Goal: Information Seeking & Learning: Check status

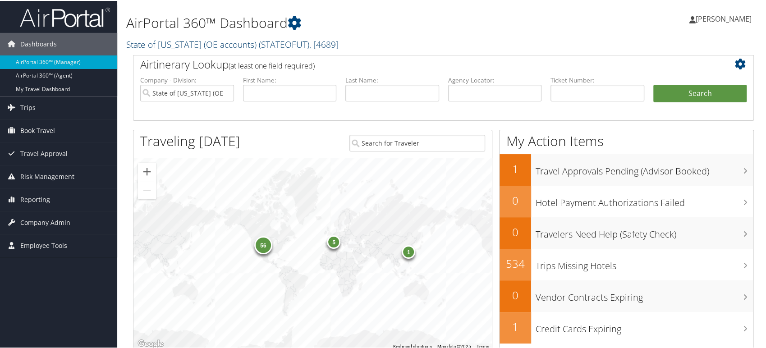
click at [266, 44] on span "( STATEOFUT )" at bounding box center [284, 43] width 51 height 12
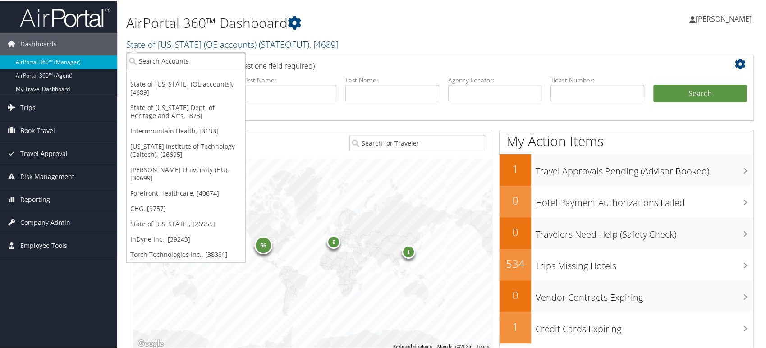
click at [152, 62] on input "search" at bounding box center [186, 60] width 119 height 17
type input "medical link"
click at [148, 75] on div "Medical Link (301968), [45209]" at bounding box center [187, 77] width 130 height 8
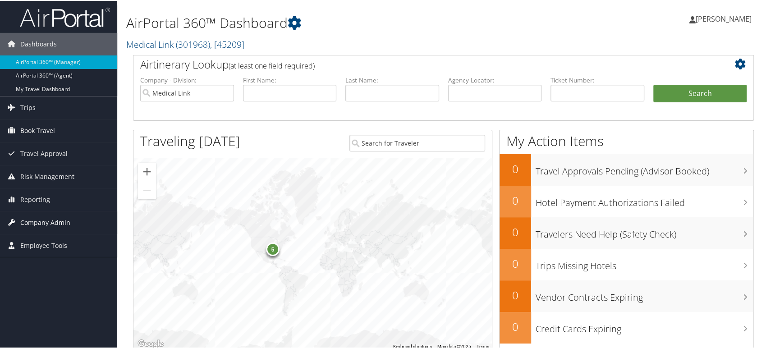
click at [36, 223] on span "Company Admin" at bounding box center [45, 222] width 50 height 23
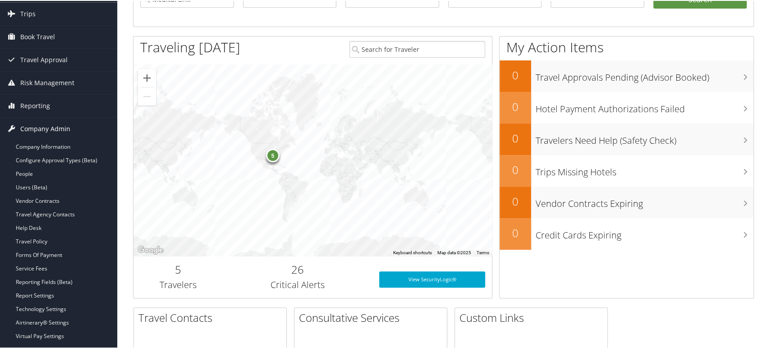
scroll to position [100, 0]
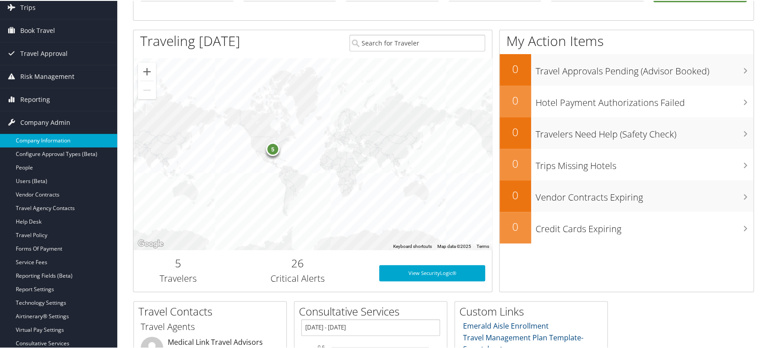
click at [46, 139] on link "Company Information" at bounding box center [58, 140] width 117 height 14
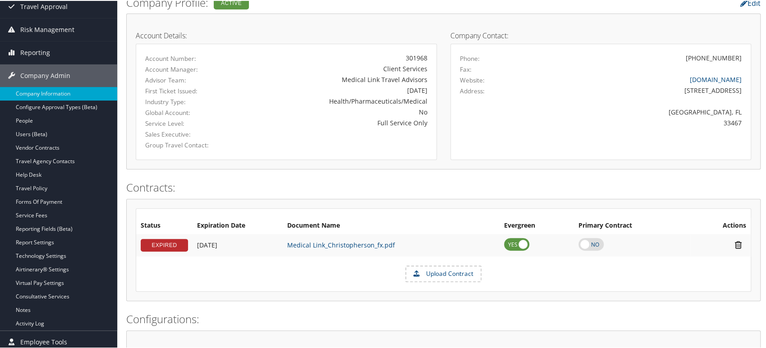
scroll to position [100, 0]
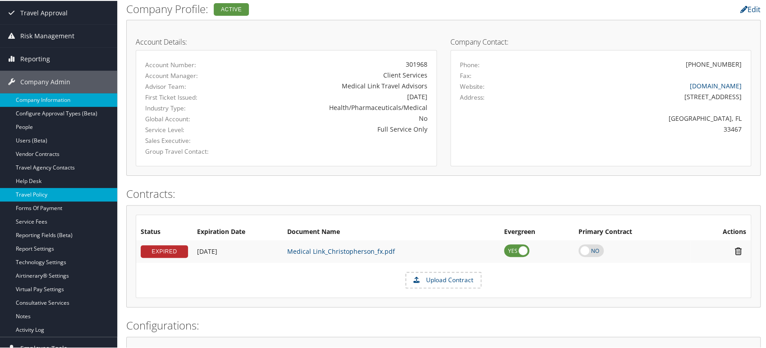
click at [62, 189] on link "Travel Policy" at bounding box center [58, 194] width 117 height 14
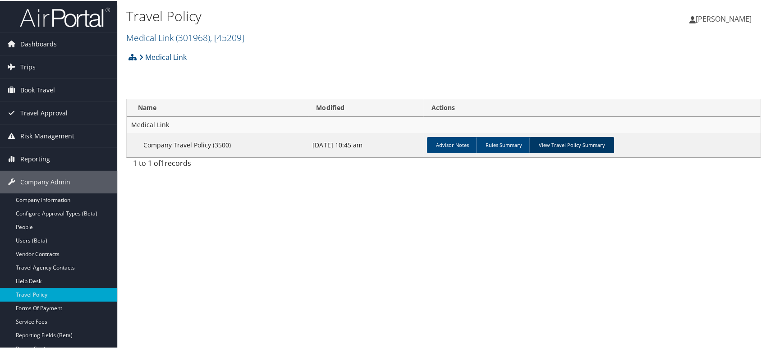
click at [583, 145] on link "View Travel Policy Summary" at bounding box center [571, 144] width 85 height 16
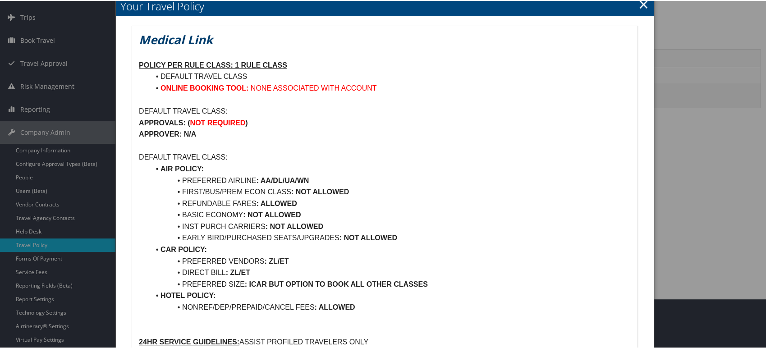
scroll to position [50, 0]
click at [641, 6] on link "×" at bounding box center [644, 3] width 10 height 18
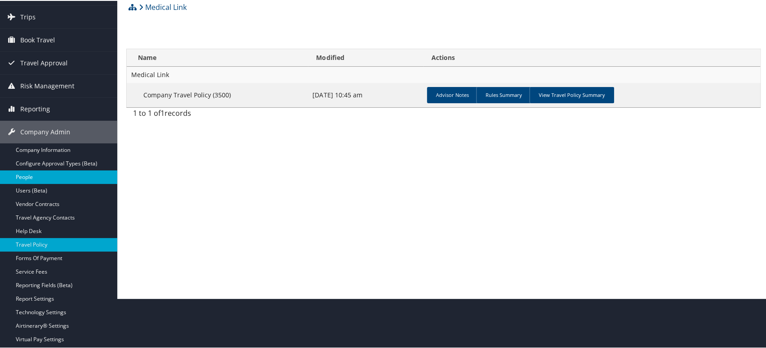
click at [28, 172] on link "People" at bounding box center [58, 177] width 117 height 14
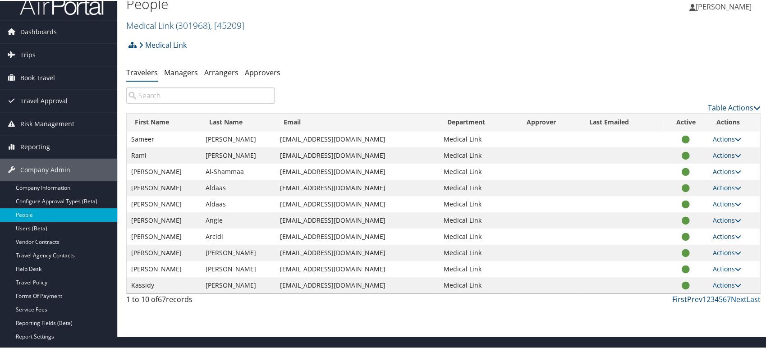
scroll to position [10, 0]
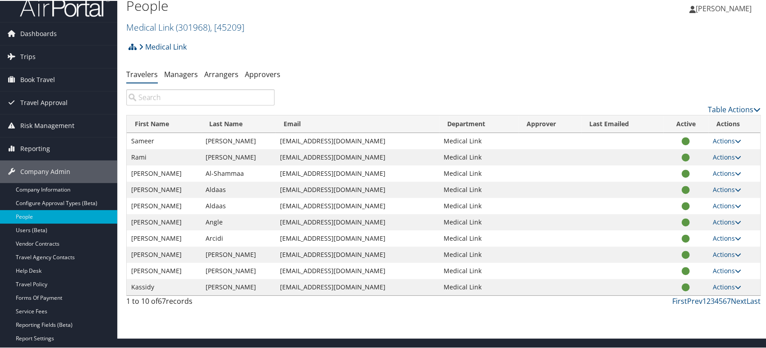
click at [229, 97] on input "search" at bounding box center [200, 96] width 148 height 16
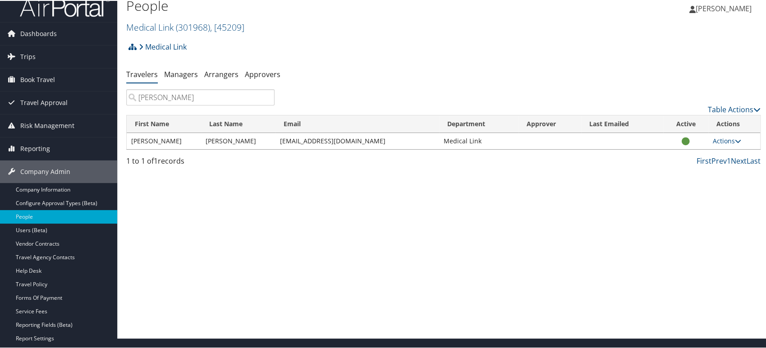
type input "[PERSON_NAME]"
click at [300, 142] on td "[EMAIL_ADDRESS][DOMAIN_NAME]" at bounding box center [358, 140] width 164 height 16
click at [300, 142] on td "bmachleit@medical.link" at bounding box center [358, 140] width 164 height 16
copy td "bmachleit@medical.link"
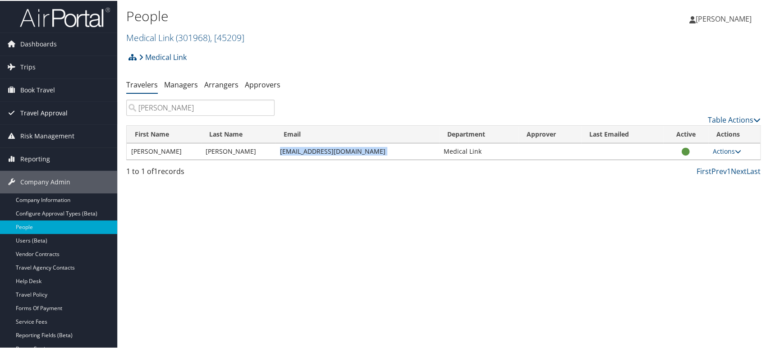
scroll to position [0, 0]
click at [36, 68] on link "Trips" at bounding box center [58, 66] width 117 height 23
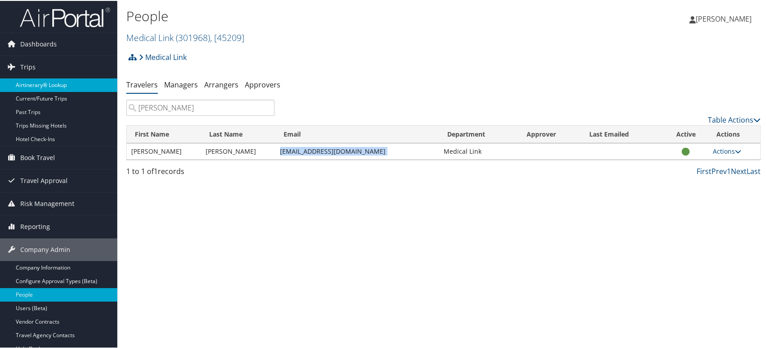
click at [53, 87] on link "Airtinerary® Lookup" at bounding box center [58, 85] width 117 height 14
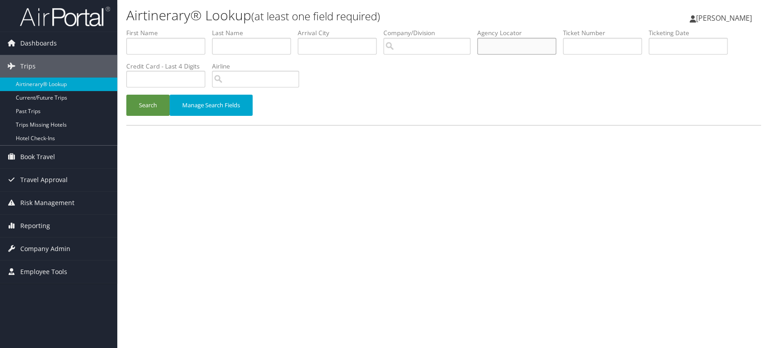
click at [500, 46] on input "text" at bounding box center [516, 46] width 79 height 17
paste input "7029539880"
drag, startPoint x: 528, startPoint y: 47, endPoint x: 409, endPoint y: 41, distance: 118.7
click at [415, 28] on ul "First Name Last Name Departure City Arrival City Company/Division Airport/City …" at bounding box center [443, 28] width 635 height 0
paste input "D98D91"
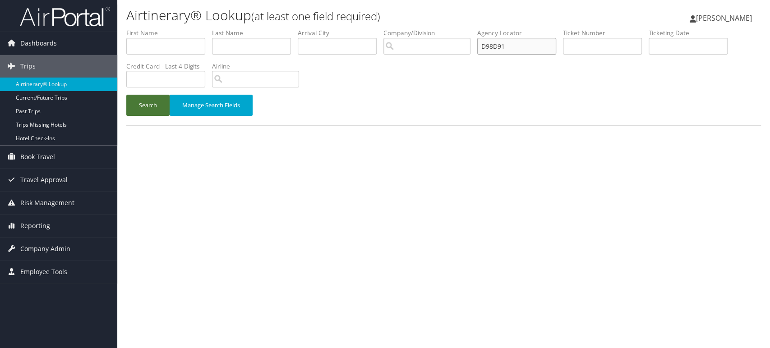
type input "D98D91"
click at [143, 110] on button "Search" at bounding box center [147, 105] width 43 height 21
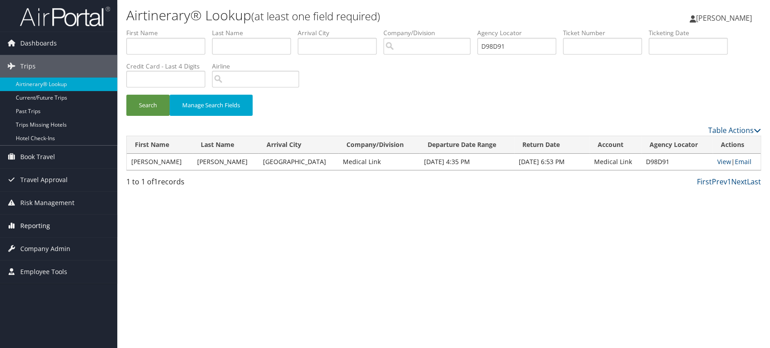
click at [42, 226] on span "Reporting" at bounding box center [35, 226] width 30 height 23
click at [42, 302] on span "Company Admin" at bounding box center [45, 303] width 50 height 23
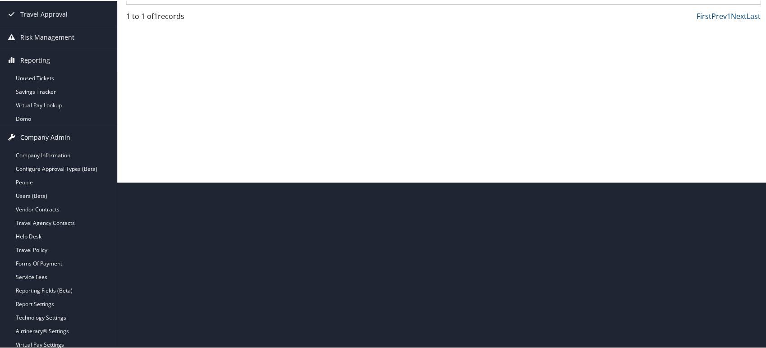
scroll to position [200, 0]
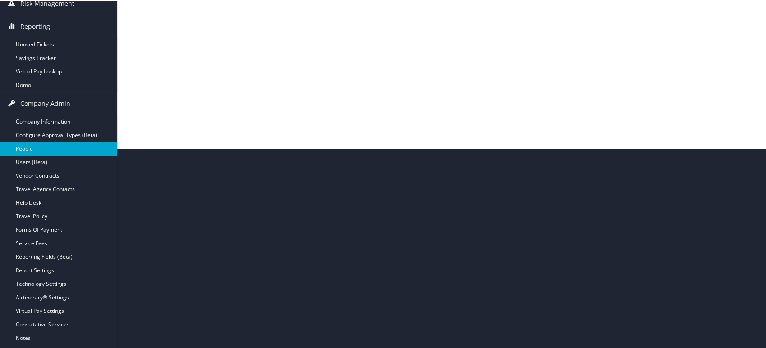
click at [35, 150] on link "People" at bounding box center [58, 148] width 117 height 14
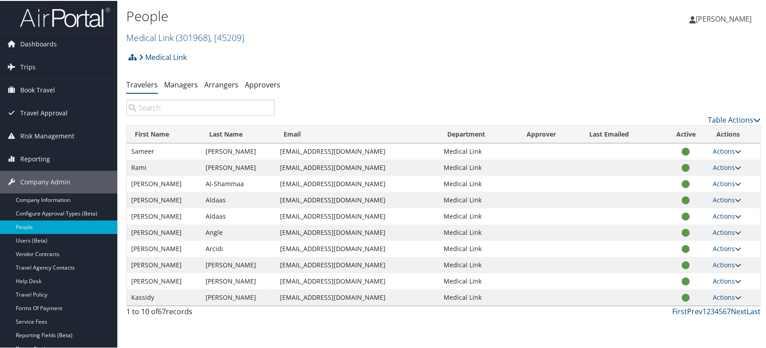
click at [212, 104] on input "search" at bounding box center [200, 107] width 148 height 16
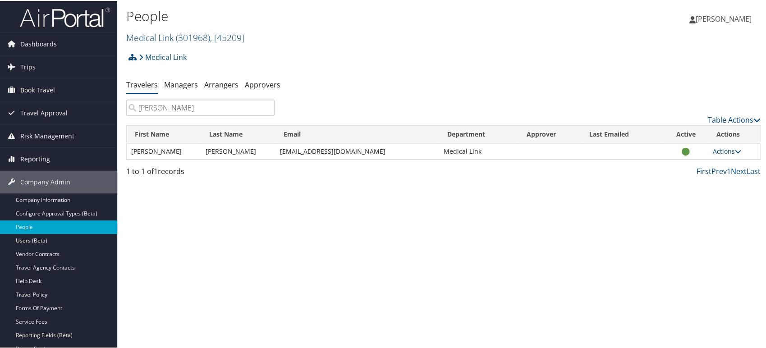
type input "bailey"
click at [297, 152] on td "bmachleit@medical.link" at bounding box center [358, 151] width 164 height 16
copy td "bmachleit@medical.link"
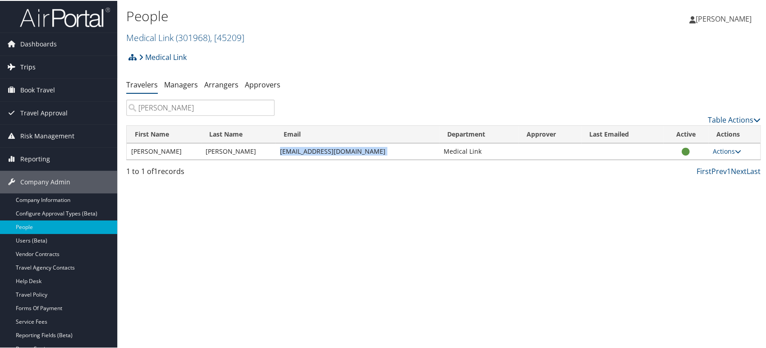
click at [38, 67] on link "Trips" at bounding box center [58, 66] width 117 height 23
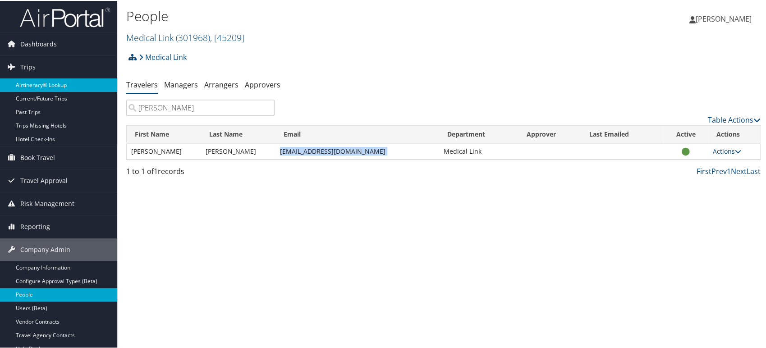
click at [53, 84] on link "Airtinerary® Lookup" at bounding box center [58, 85] width 117 height 14
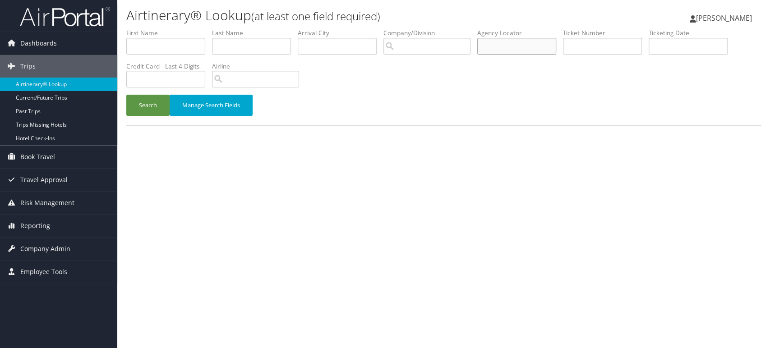
click at [502, 51] on input "text" at bounding box center [516, 46] width 79 height 17
paste input "D98D91"
type input "D98D91"
click at [143, 100] on button "Search" at bounding box center [147, 105] width 43 height 21
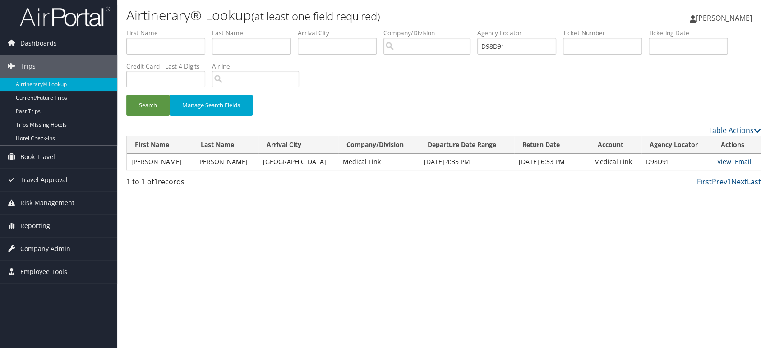
click at [717, 164] on link "View" at bounding box center [724, 161] width 14 height 9
drag, startPoint x: 534, startPoint y: 49, endPoint x: 262, endPoint y: 47, distance: 271.1
click at [262, 28] on ul "First Name Last Name Departure City Arrival City Company/Division Airport/City …" at bounding box center [443, 28] width 635 height 0
paste input "D18GYN"
click at [155, 107] on button "Search" at bounding box center [147, 105] width 43 height 21
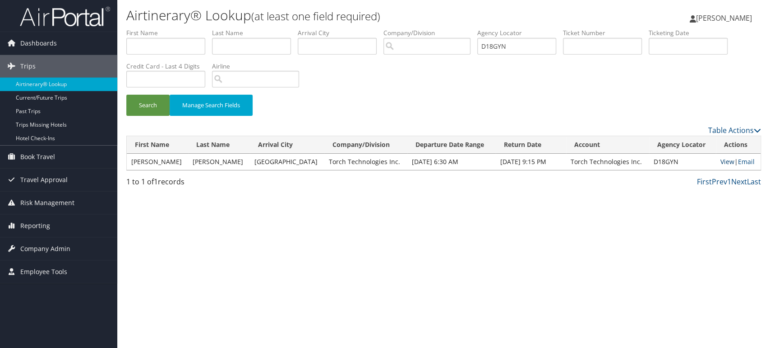
click at [724, 161] on link "View" at bounding box center [727, 161] width 14 height 9
drag, startPoint x: 529, startPoint y: 46, endPoint x: 314, endPoint y: 62, distance: 214.8
click at [332, 28] on ul "First Name Last Name Departure City Arrival City Company/Division Airport/City …" at bounding box center [443, 28] width 635 height 0
paste input "CZLMF8"
type input "CZLMF8"
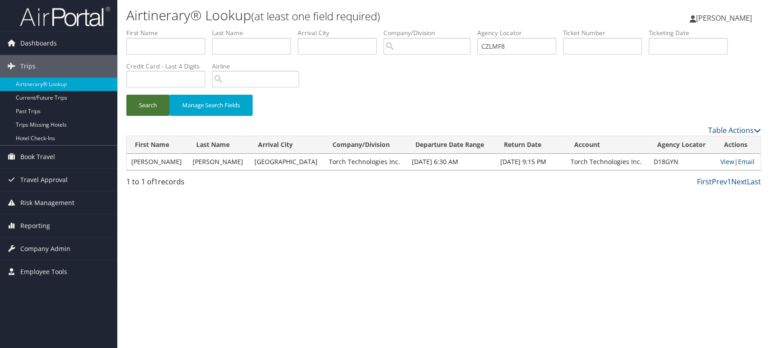
click at [150, 102] on button "Search" at bounding box center [147, 105] width 43 height 21
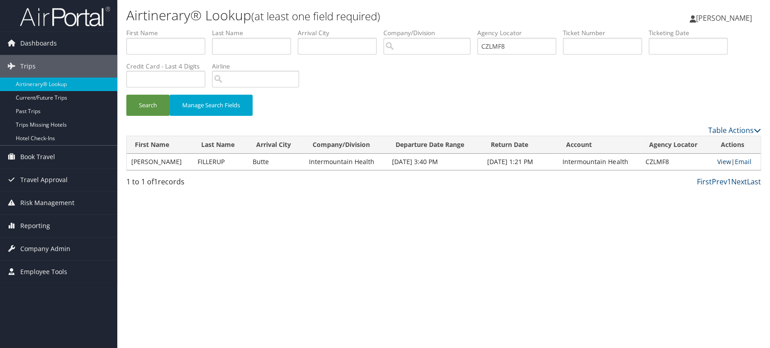
click at [722, 162] on link "View" at bounding box center [724, 161] width 14 height 9
drag, startPoint x: 518, startPoint y: 51, endPoint x: 463, endPoint y: 55, distance: 54.8
click at [463, 28] on ul "First Name Last Name Departure City Arrival City Company/Division Airport/City …" at bounding box center [443, 28] width 635 height 0
paste input "D3VP2B"
click at [144, 106] on button "Search" at bounding box center [147, 105] width 43 height 21
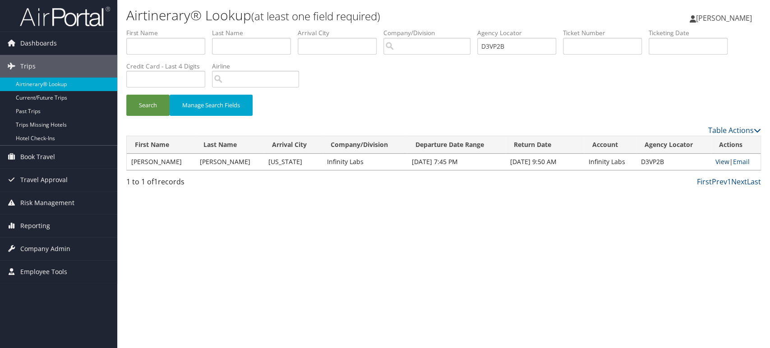
click at [719, 163] on link "View" at bounding box center [722, 161] width 14 height 9
drag, startPoint x: 524, startPoint y: 42, endPoint x: 248, endPoint y: 68, distance: 276.8
click at [285, 28] on ul "First Name Last Name Departure City Arrival City Company/Division Airport/City …" at bounding box center [443, 28] width 635 height 0
paste input "K665"
type input "D3K665"
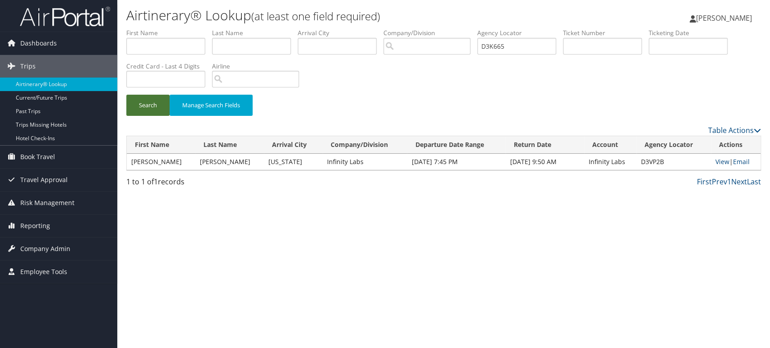
drag, startPoint x: 138, startPoint y: 106, endPoint x: 257, endPoint y: 209, distance: 157.3
click at [139, 106] on button "Search" at bounding box center [147, 105] width 43 height 21
click at [715, 158] on link "View" at bounding box center [722, 161] width 14 height 9
drag, startPoint x: 520, startPoint y: 54, endPoint x: 467, endPoint y: 47, distance: 52.8
click at [467, 28] on ul "First Name Last Name Departure City Arrival City Company/Division Airport/City …" at bounding box center [443, 28] width 635 height 0
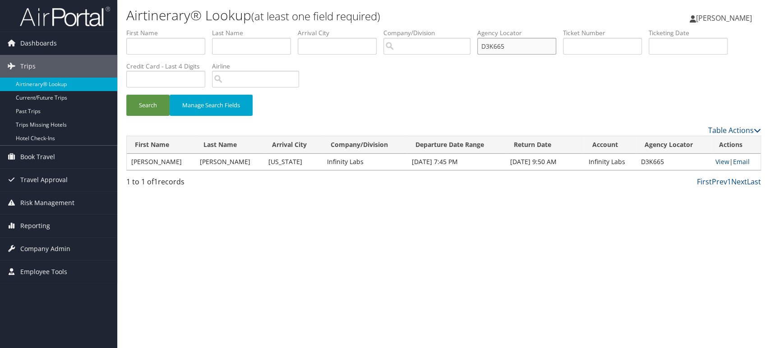
paste input "VP2B"
click at [137, 100] on button "Search" at bounding box center [147, 105] width 43 height 21
click at [720, 162] on link "View" at bounding box center [722, 161] width 14 height 9
drag, startPoint x: 523, startPoint y: 40, endPoint x: 336, endPoint y: 58, distance: 188.0
click at [350, 28] on ul "First Name Last Name Departure City Arrival City Company/Division Airport/City …" at bounding box center [443, 28] width 635 height 0
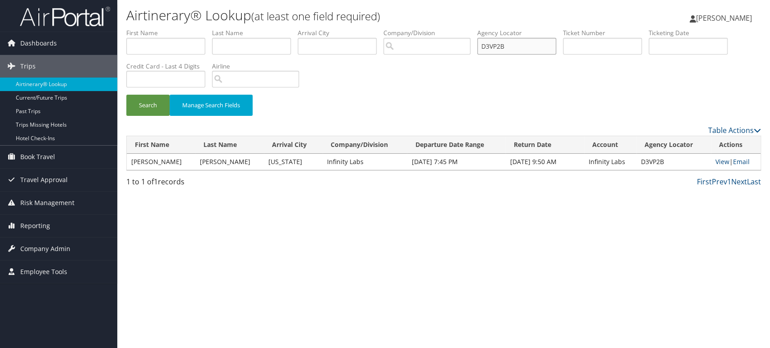
paste input "BZJJHS"
type input "BZJJHS"
click at [137, 101] on button "Search" at bounding box center [147, 105] width 43 height 21
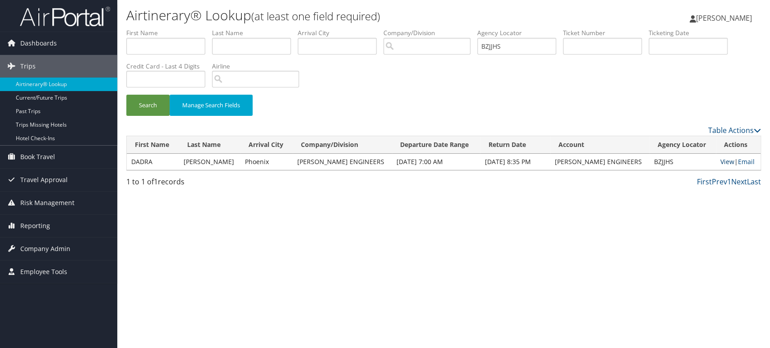
click at [724, 164] on link "View" at bounding box center [727, 161] width 14 height 9
click at [48, 248] on span "Company Admin" at bounding box center [45, 249] width 50 height 23
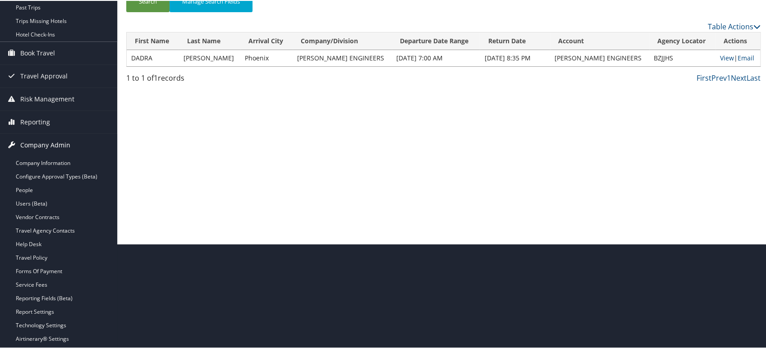
scroll to position [150, 0]
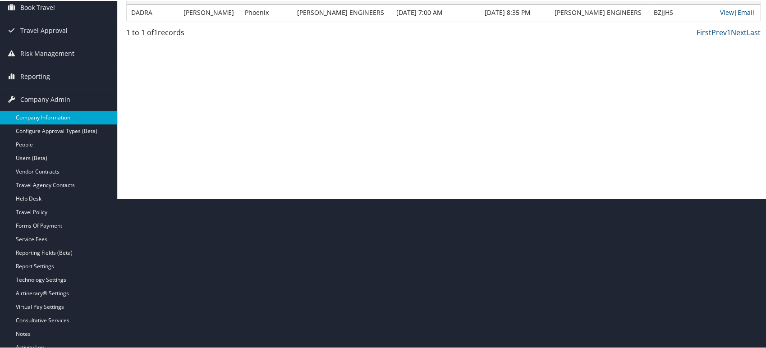
click at [32, 117] on link "Company Information" at bounding box center [58, 117] width 117 height 14
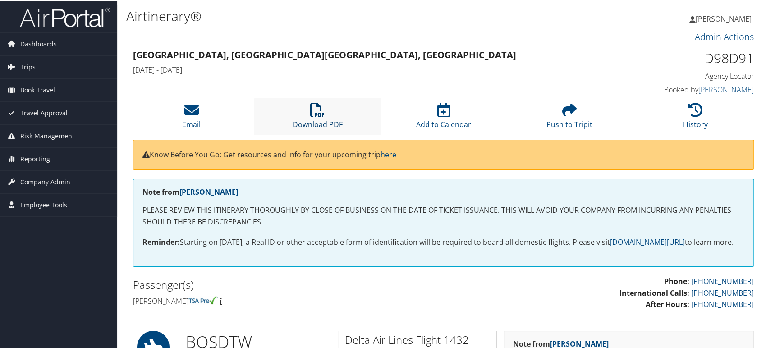
click at [310, 119] on link "Download PDF" at bounding box center [318, 118] width 50 height 22
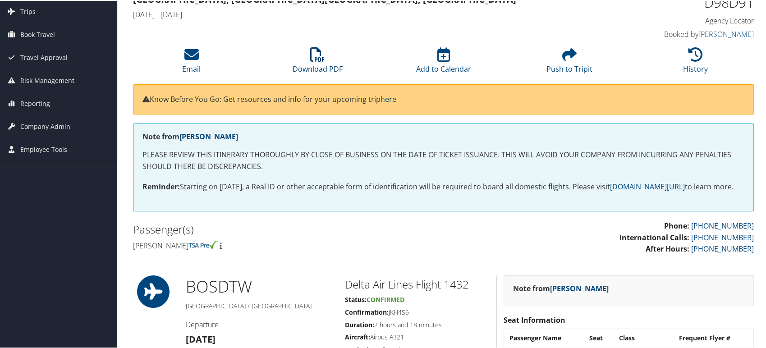
scroll to position [50, 0]
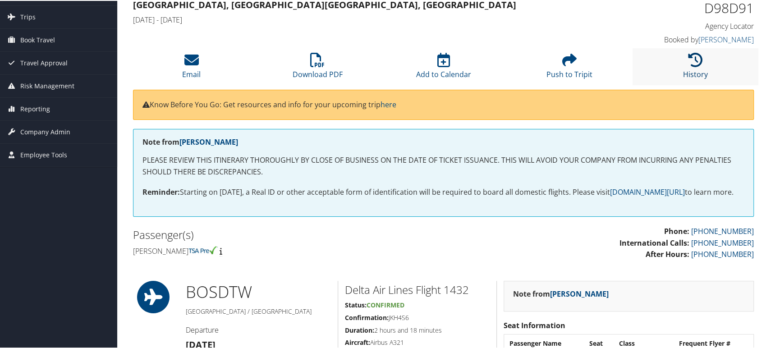
click at [695, 69] on link "History" at bounding box center [695, 68] width 25 height 22
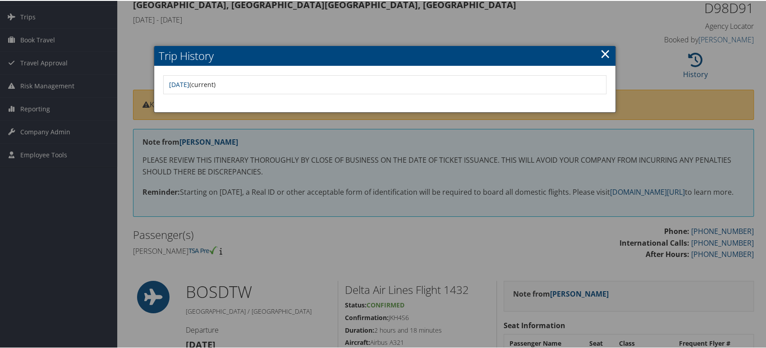
click at [605, 54] on link "×" at bounding box center [605, 53] width 10 height 18
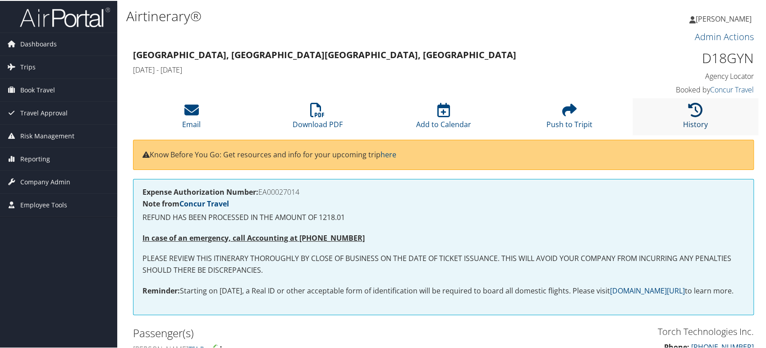
click at [693, 118] on link "History" at bounding box center [695, 118] width 25 height 22
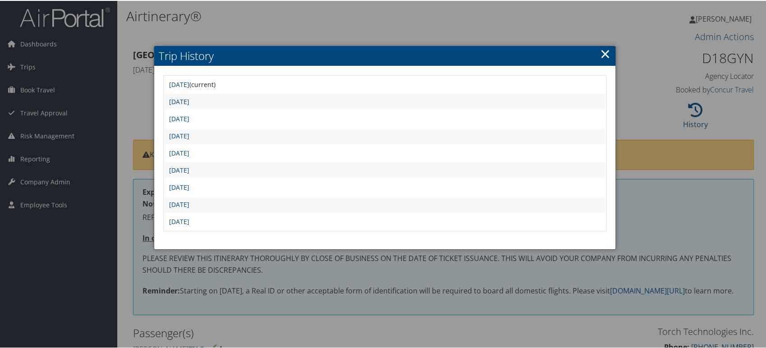
click at [189, 100] on link "[DATE]" at bounding box center [179, 101] width 20 height 9
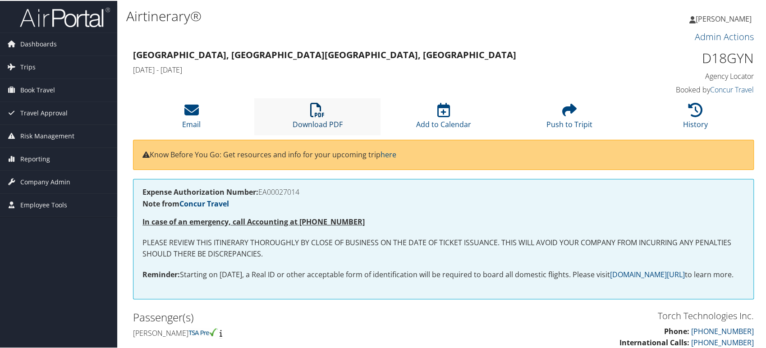
click at [310, 119] on link "Download PDF" at bounding box center [318, 118] width 50 height 22
click at [691, 113] on icon at bounding box center [695, 109] width 14 height 14
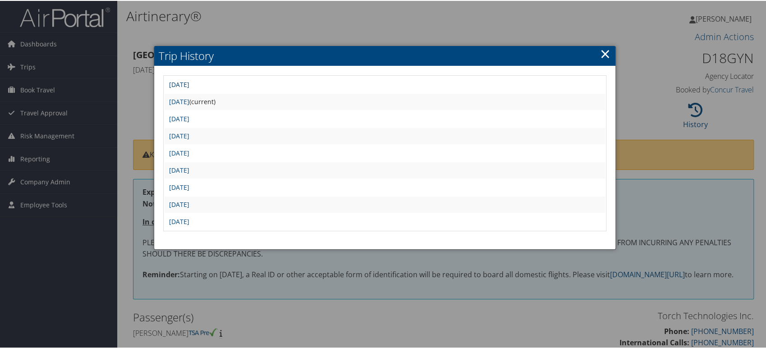
click at [189, 84] on link "Tue Aug 26 15:50:48 MDT 2025" at bounding box center [179, 83] width 20 height 9
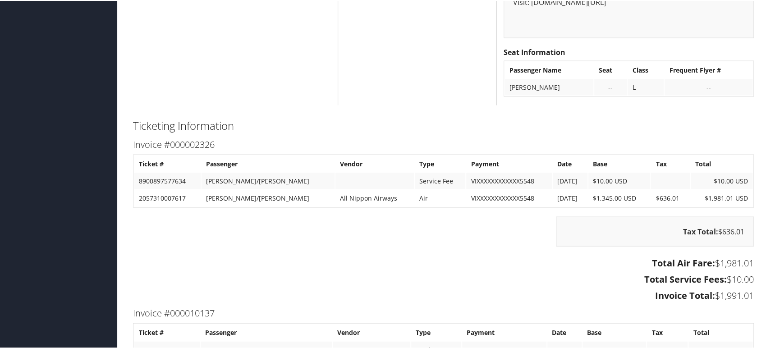
scroll to position [1137, 0]
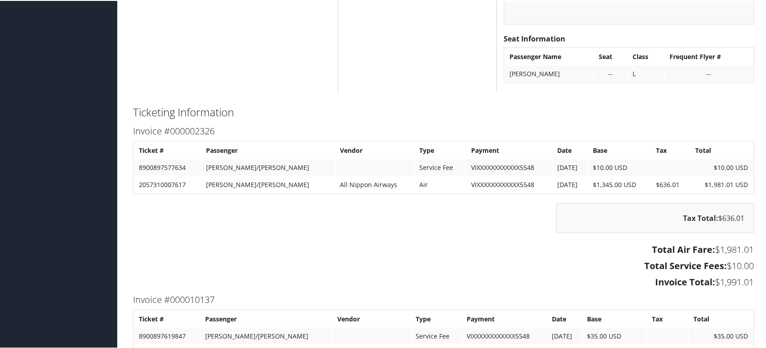
click at [166, 192] on td "2057310007617" at bounding box center [167, 183] width 66 height 16
copy td "2057310007617"
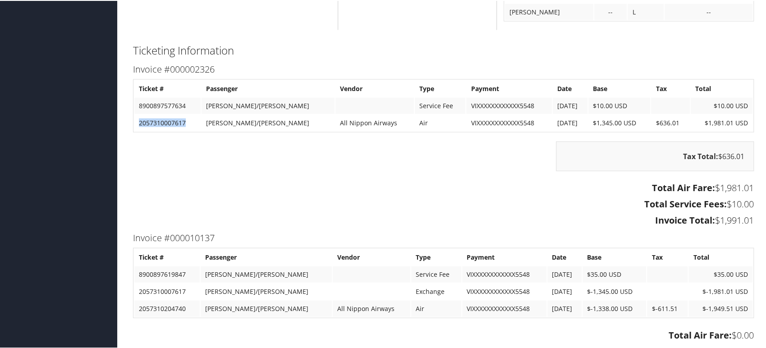
scroll to position [1337, 0]
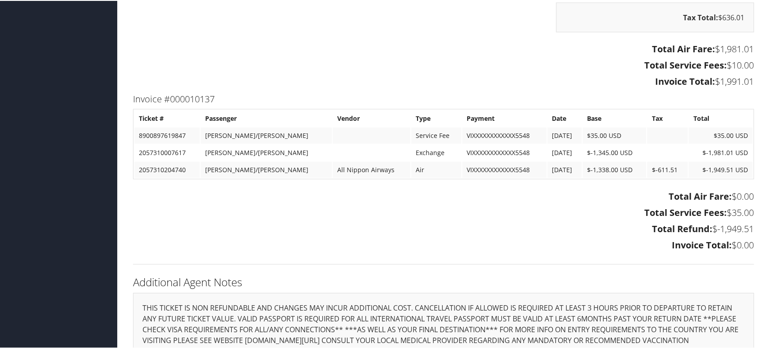
click at [158, 160] on td "2057310007617" at bounding box center [166, 152] width 65 height 16
click at [159, 177] on td "2057310204740" at bounding box center [166, 169] width 65 height 16
copy td "2057310204740"
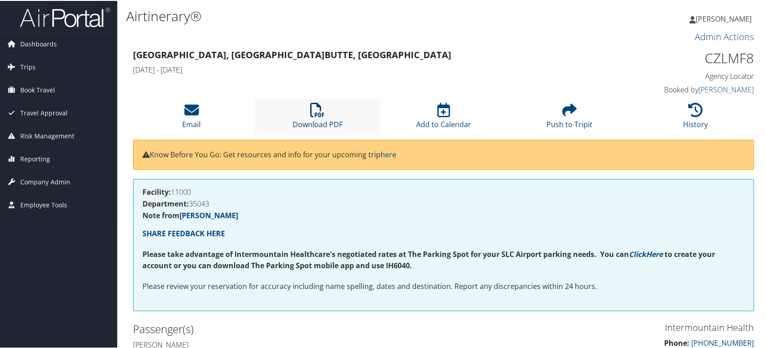
click at [320, 105] on icon at bounding box center [317, 109] width 14 height 14
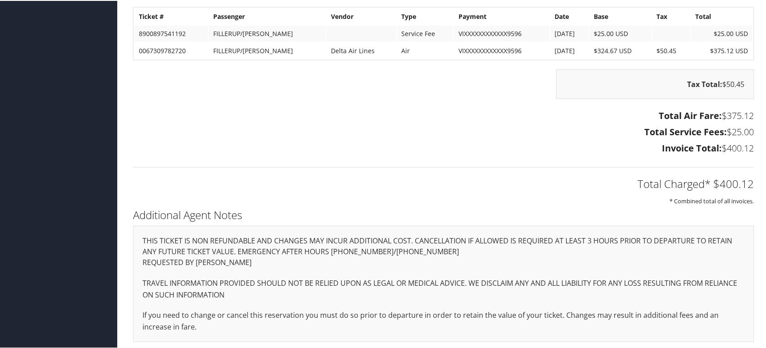
scroll to position [1213, 0]
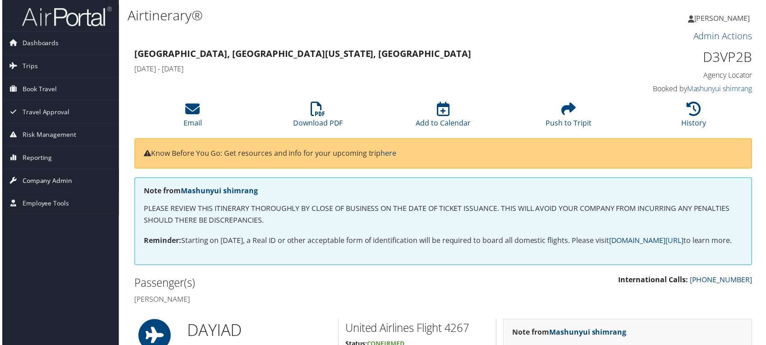
click at [31, 180] on span "Company Admin" at bounding box center [45, 181] width 50 height 23
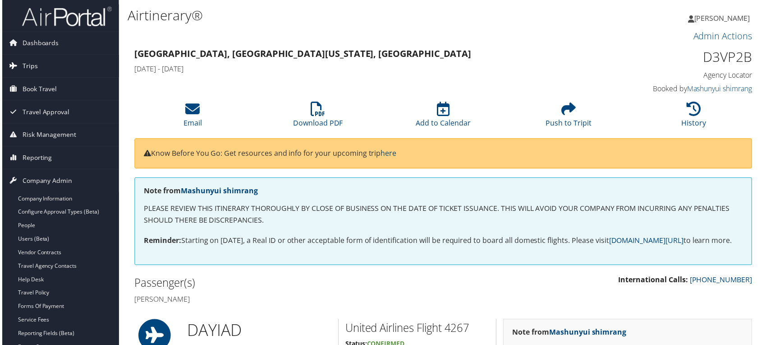
click at [31, 66] on span "Trips" at bounding box center [27, 66] width 15 height 23
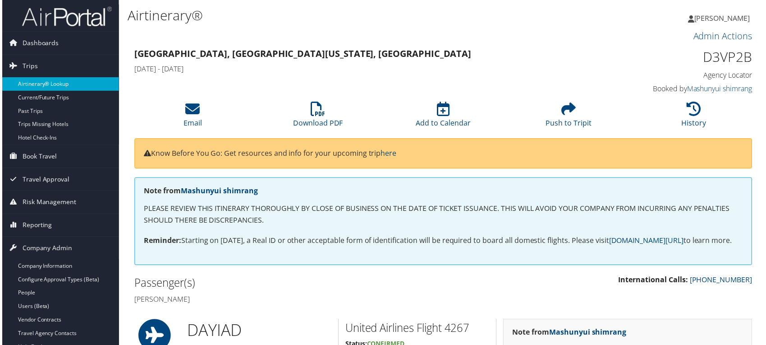
click at [48, 85] on link "Airtinerary® Lookup" at bounding box center [58, 85] width 117 height 14
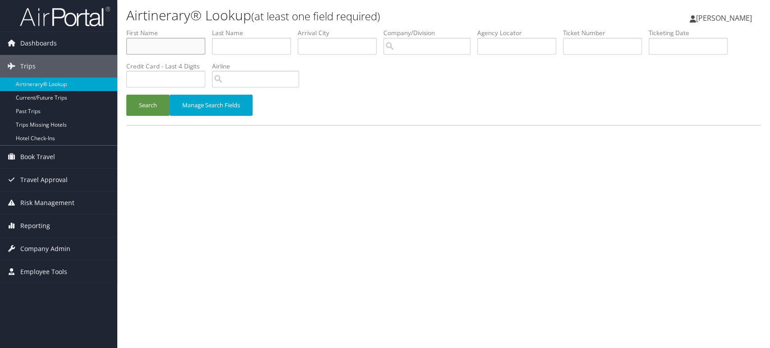
click at [158, 41] on input "text" at bounding box center [165, 46] width 79 height 17
paste input "WAGNER/JASON ANTHONY"
drag, startPoint x: 152, startPoint y: 46, endPoint x: 103, endPoint y: 48, distance: 48.8
click at [103, 48] on div "Dashboards AirPortal 360™ (Manager) AirPortal 360™ (Agent) My Travel Dashboard …" at bounding box center [385, 174] width 770 height 348
click at [160, 45] on input "WAGNER/JASON ANTHONY" at bounding box center [165, 46] width 79 height 17
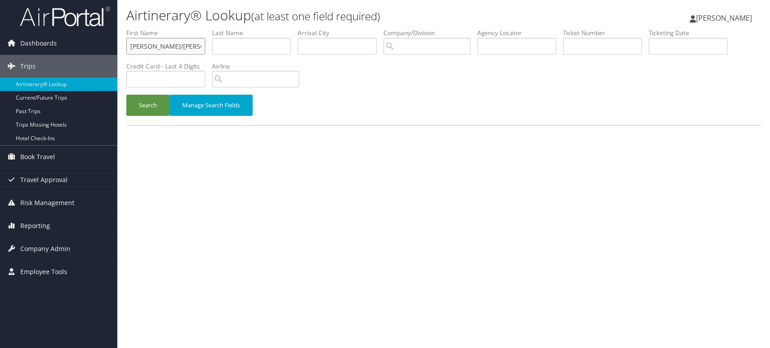
drag, startPoint x: 158, startPoint y: 46, endPoint x: 130, endPoint y: 49, distance: 28.1
click at [130, 49] on input "WAGNER/JASON ANTHONY" at bounding box center [165, 46] width 79 height 17
type input "/JASON ANTHONY"
click at [265, 39] on input "text" at bounding box center [251, 46] width 79 height 17
paste input "WAGNER"
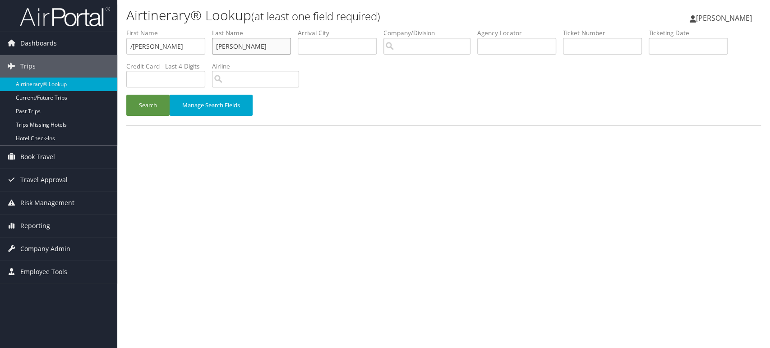
type input "WAGNER"
click at [133, 46] on input "/JASON ANTHONY" at bounding box center [165, 46] width 79 height 17
click at [152, 110] on button "Search" at bounding box center [147, 105] width 43 height 21
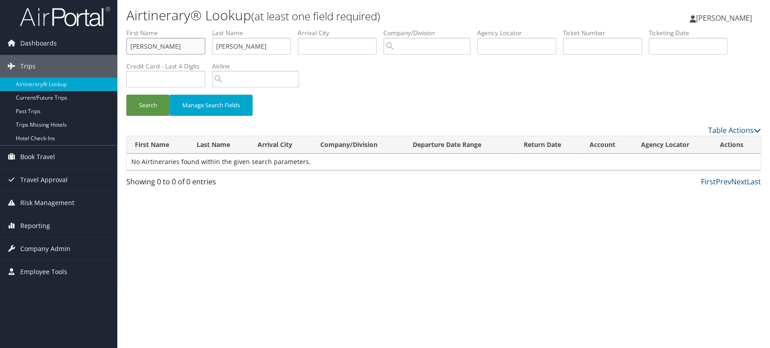
click at [167, 44] on input "JASON ANTHONY" at bounding box center [165, 46] width 79 height 17
type input "JASON"
drag, startPoint x: 140, startPoint y: 100, endPoint x: 486, endPoint y: 344, distance: 423.6
click at [141, 100] on button "Search" at bounding box center [147, 105] width 43 height 21
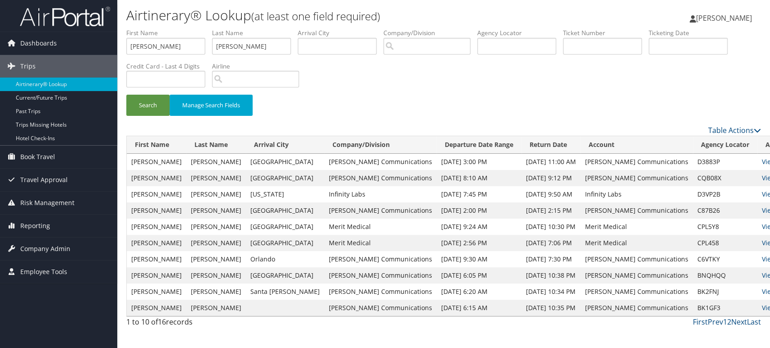
click at [693, 191] on td "D3VP2B" at bounding box center [725, 194] width 64 height 16
copy td "D3VP2B"
click at [169, 194] on td "JASON ANTHONY" at bounding box center [157, 194] width 60 height 16
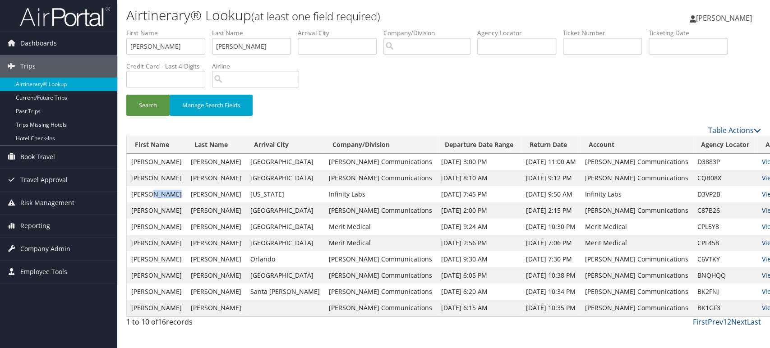
copy td "ANTHONY"
click at [177, 41] on input "JASON" at bounding box center [165, 46] width 79 height 17
paste input "ANTHONY"
type input "JASON ANTHONY"
click at [143, 106] on button "Search" at bounding box center [147, 105] width 43 height 21
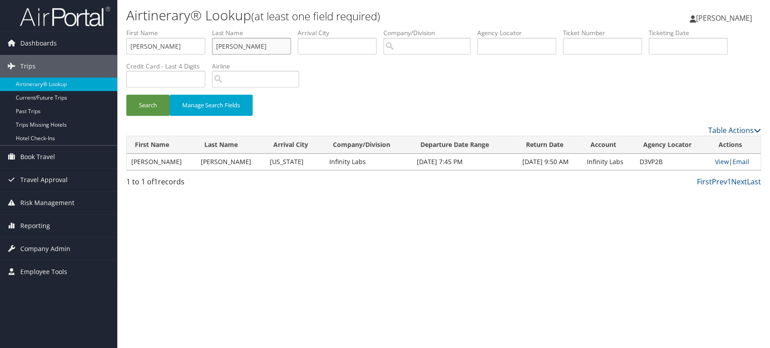
drag, startPoint x: 267, startPoint y: 44, endPoint x: 124, endPoint y: 45, distance: 142.1
click at [161, 28] on ul "First Name JASON ANTHONY Last Name WAGNER Departure City Arrival City Company/D…" at bounding box center [443, 28] width 635 height 0
paste input "glendenning"
type input "glendenning"
drag, startPoint x: 192, startPoint y: 44, endPoint x: 0, endPoint y: 41, distance: 192.1
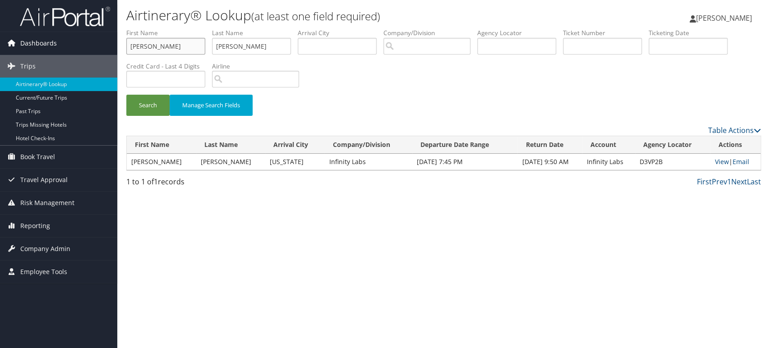
click at [0, 41] on div "Dashboards AirPortal 360™ (Manager) AirPortal 360™ (Agent) My Travel Dashboard …" at bounding box center [385, 174] width 770 height 348
paste input "aurt"
type input "aurt"
click at [150, 107] on button "Search" at bounding box center [147, 105] width 43 height 21
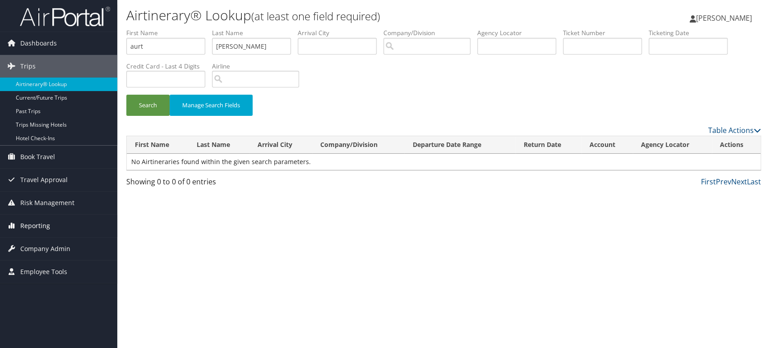
click at [43, 223] on span "Reporting" at bounding box center [35, 226] width 30 height 23
click at [48, 301] on span "Company Admin" at bounding box center [45, 303] width 50 height 23
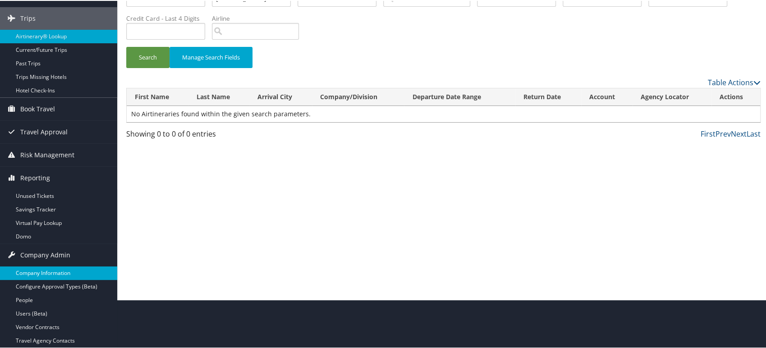
scroll to position [50, 0]
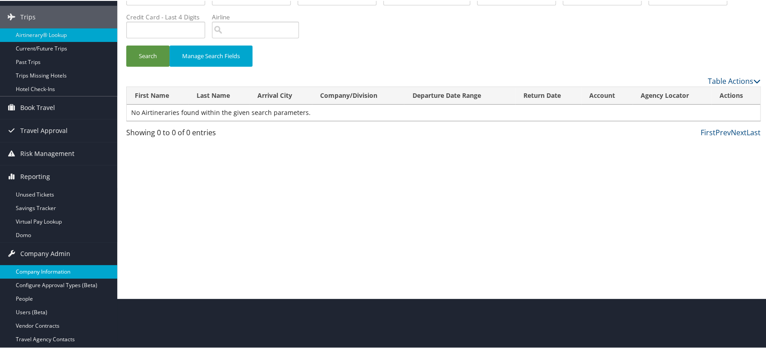
click at [54, 269] on link "Company Information" at bounding box center [58, 271] width 117 height 14
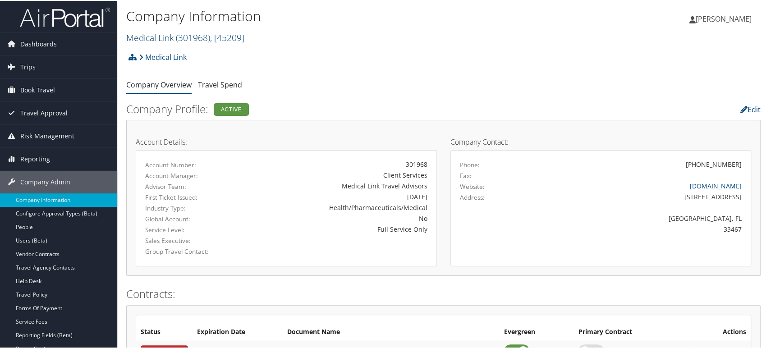
click at [227, 36] on span ", [ 45209 ]" at bounding box center [227, 37] width 34 height 12
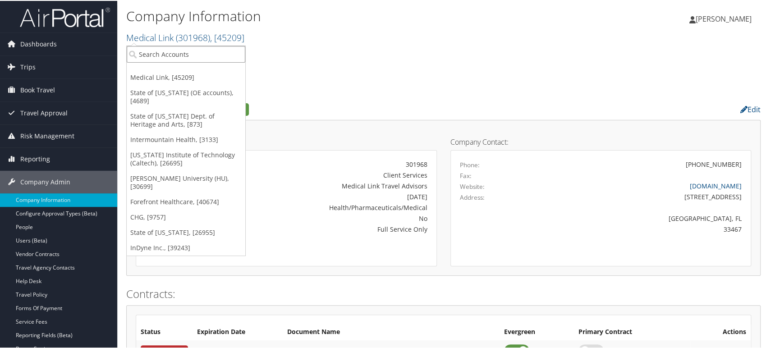
click at [184, 53] on input "search" at bounding box center [186, 53] width 119 height 17
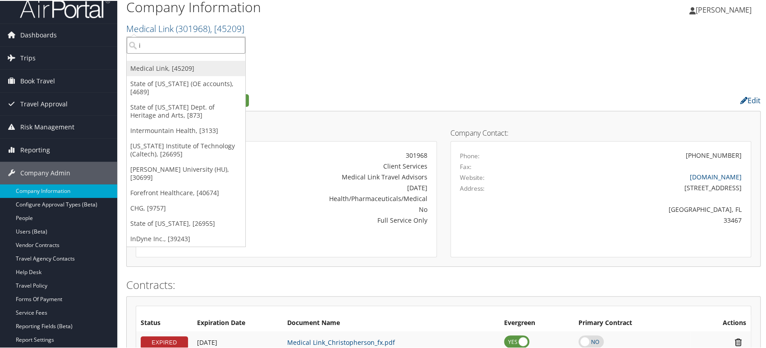
scroll to position [10, 0]
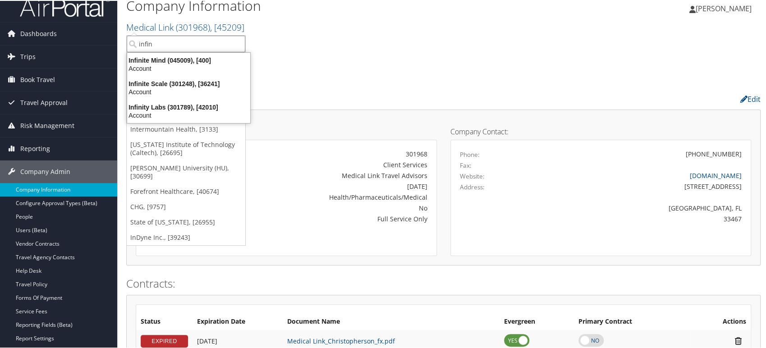
type input "infin"
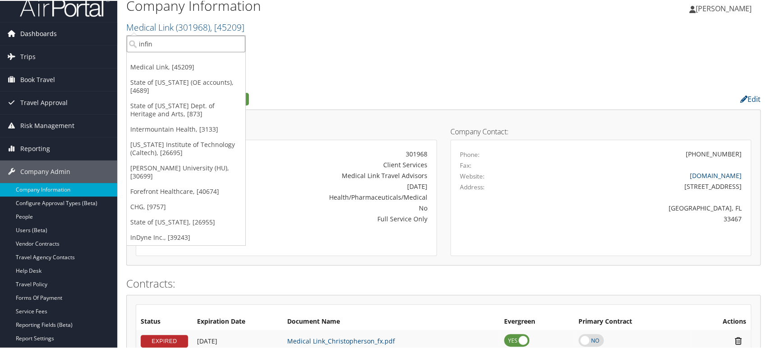
drag, startPoint x: 177, startPoint y: 42, endPoint x: 24, endPoint y: 40, distance: 152.9
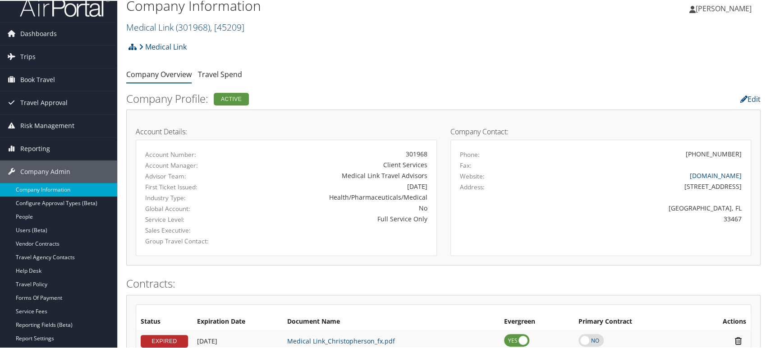
click at [188, 25] on span "( 301968 )" at bounding box center [193, 26] width 34 height 12
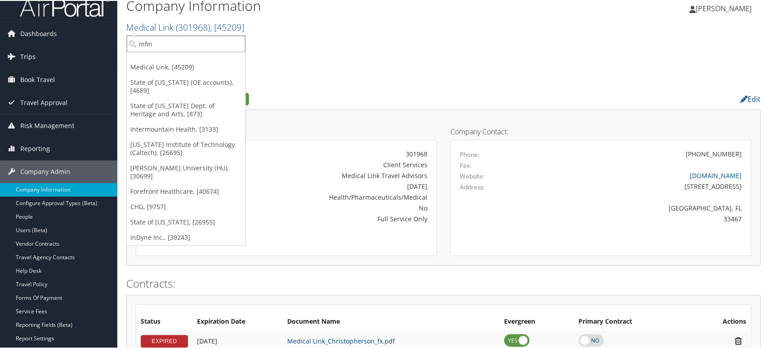
drag, startPoint x: 168, startPoint y: 38, endPoint x: 98, endPoint y: 46, distance: 70.4
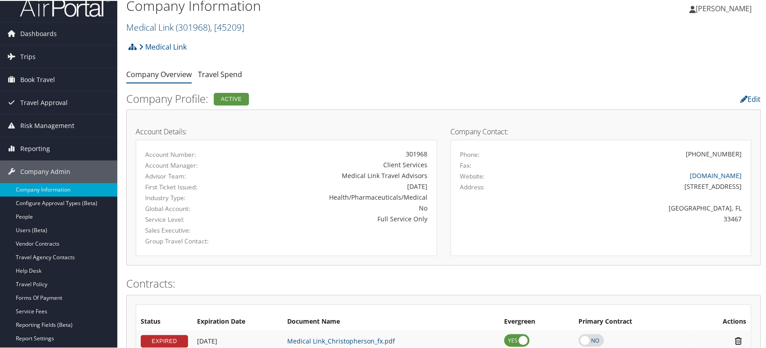
click at [238, 26] on span ", [ 45209 ]" at bounding box center [227, 26] width 34 height 12
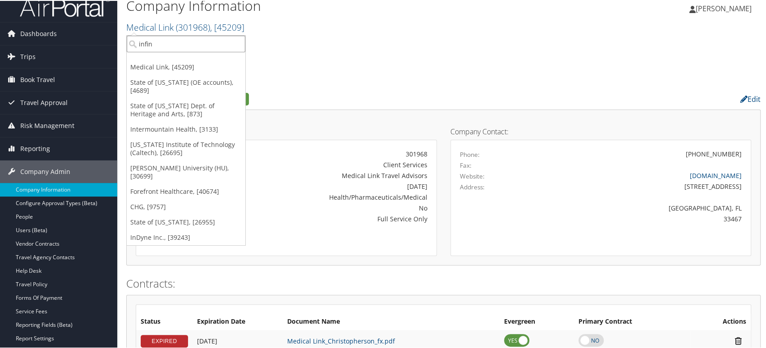
drag, startPoint x: 195, startPoint y: 45, endPoint x: 138, endPoint y: 43, distance: 57.3
click at [138, 43] on input "infin" at bounding box center [186, 43] width 119 height 17
paste input "301789"
type input "301789"
click at [163, 61] on div "Infinity Labs (301789), [42010]" at bounding box center [187, 59] width 131 height 8
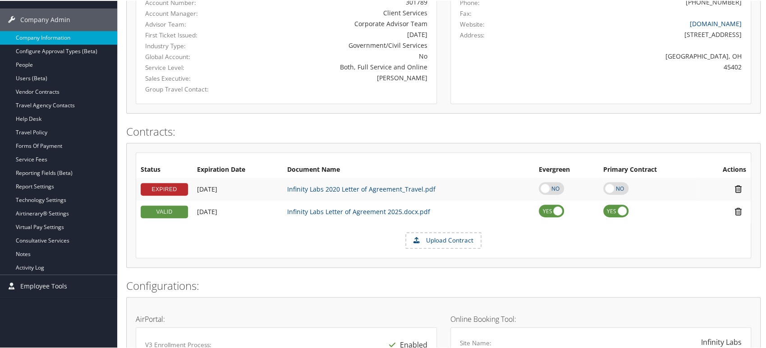
scroll to position [100, 0]
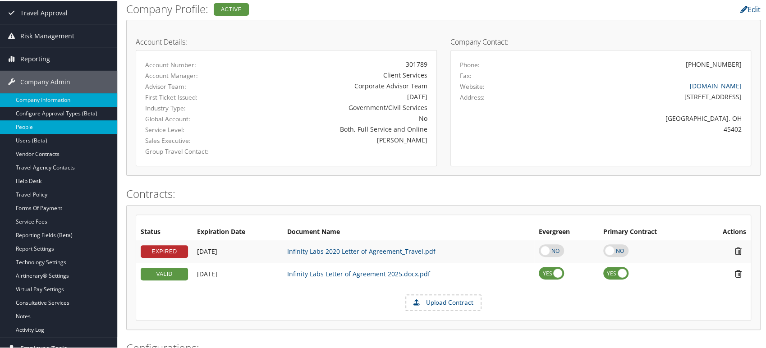
click at [30, 124] on link "People" at bounding box center [58, 127] width 117 height 14
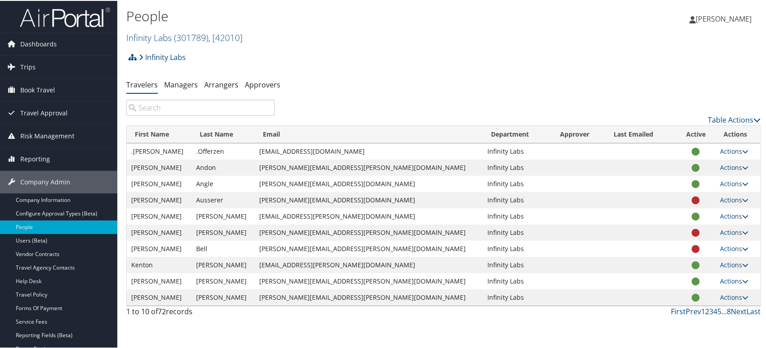
click at [174, 101] on input "search" at bounding box center [200, 107] width 148 height 16
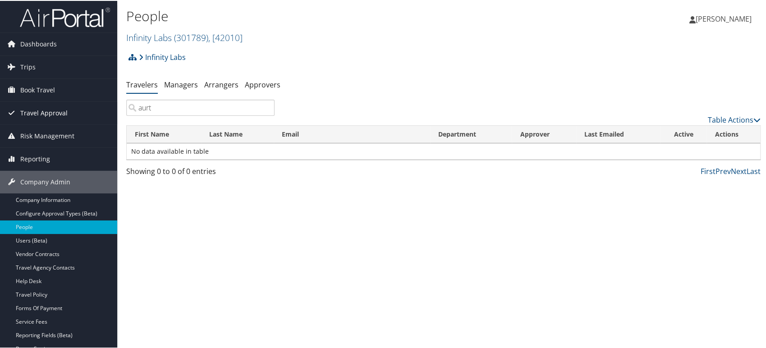
drag, startPoint x: 175, startPoint y: 106, endPoint x: 0, endPoint y: 104, distance: 175.5
click at [0, 104] on div "Dashboards AirPortal 360™ (Manager) AirPortal 360™ (Agent) My Travel Dashboard …" at bounding box center [385, 174] width 770 height 348
paste input "[PERSON_NAME]"
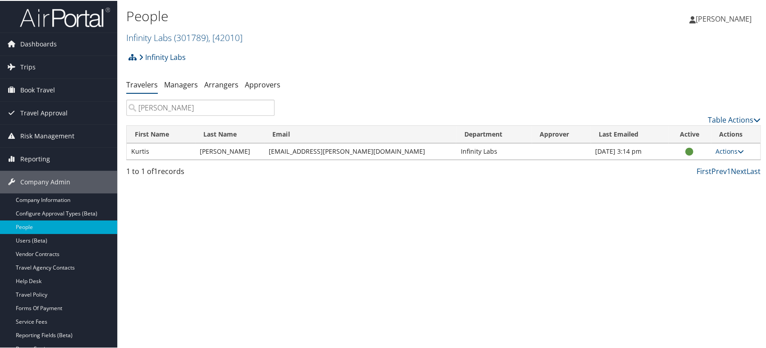
type input "[PERSON_NAME]"
click at [221, 149] on td "[PERSON_NAME]" at bounding box center [229, 151] width 69 height 16
copy td "[PERSON_NAME]"
click at [134, 150] on td "Kurtis" at bounding box center [161, 151] width 69 height 16
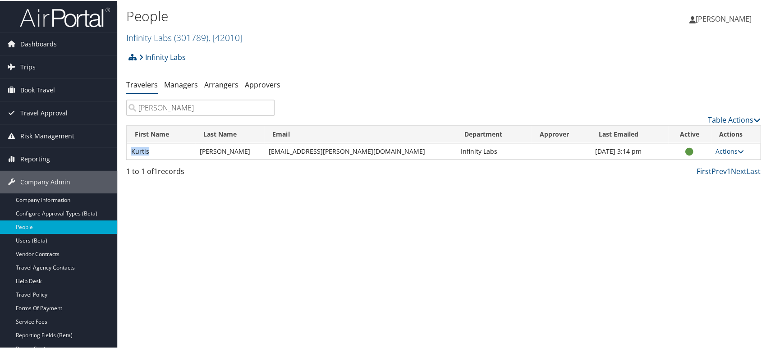
click at [134, 150] on td "Kurtis" at bounding box center [161, 151] width 69 height 16
copy td "Kurtis"
drag, startPoint x: 252, startPoint y: 152, endPoint x: 128, endPoint y: 147, distance: 124.1
click at [128, 147] on tr "[PERSON_NAME] [PERSON_NAME][EMAIL_ADDRESS][PERSON_NAME][DOMAIN_NAME] Infinity L…" at bounding box center [444, 151] width 634 height 16
copy tr "[PERSON_NAME]"
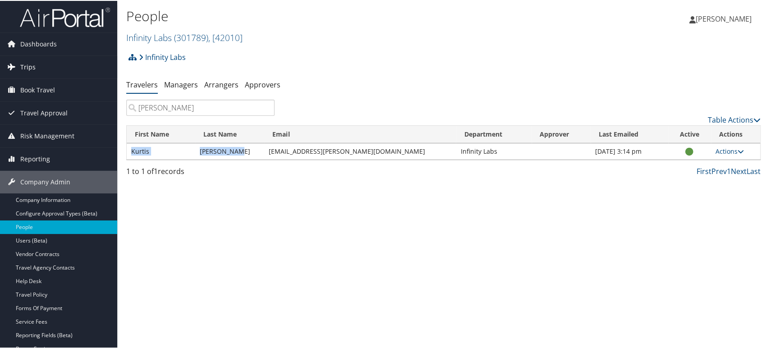
click at [27, 64] on span "Trips" at bounding box center [27, 66] width 15 height 23
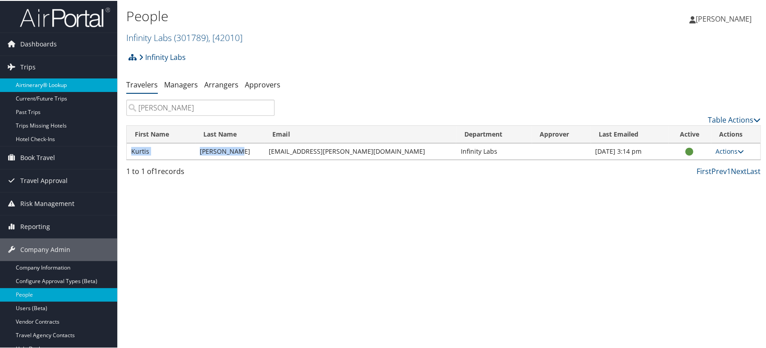
click at [44, 86] on link "Airtinerary® Lookup" at bounding box center [58, 85] width 117 height 14
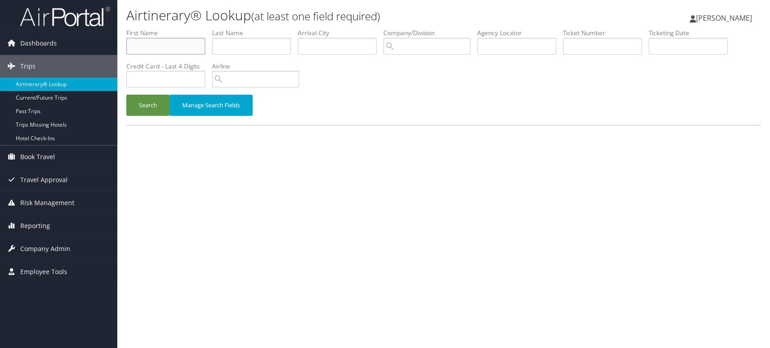
click at [160, 46] on input "text" at bounding box center [165, 46] width 79 height 17
paste input "Kurtis Glendenning"
click at [169, 48] on input "Kurtis Glendenning" at bounding box center [165, 46] width 79 height 17
type input "Kurtis"
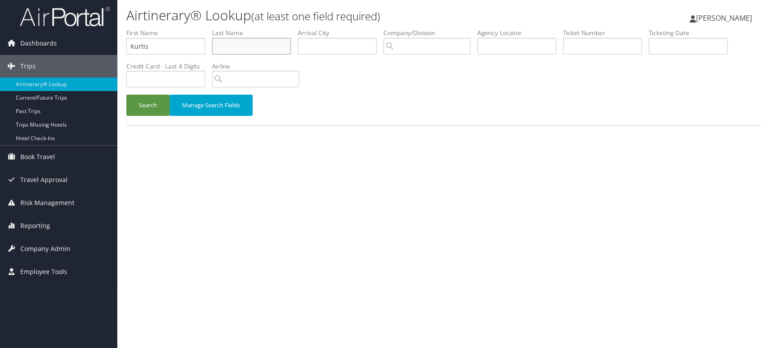
click at [248, 49] on input "text" at bounding box center [251, 46] width 79 height 17
paste input "Glendenning"
type input "Glendenning"
click at [147, 107] on button "Search" at bounding box center [147, 105] width 43 height 21
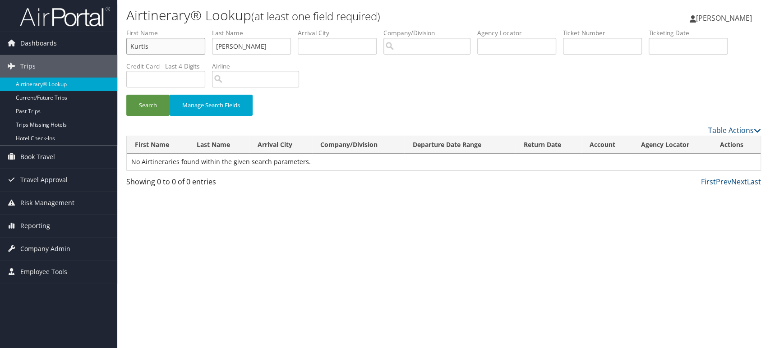
click at [156, 45] on input "Kurtis" at bounding box center [165, 46] width 79 height 17
type input "Kurtis"
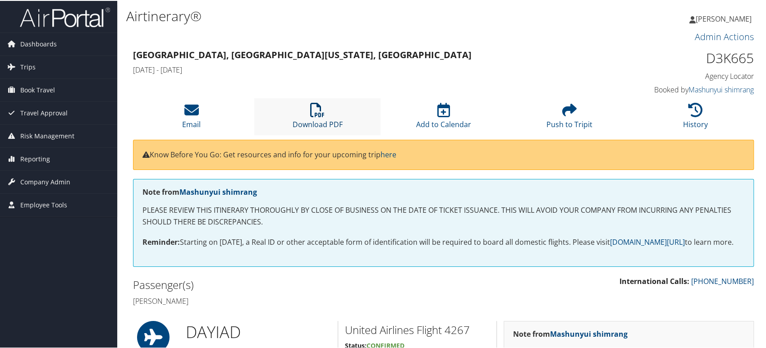
click at [317, 128] on link "Download PDF" at bounding box center [318, 118] width 50 height 22
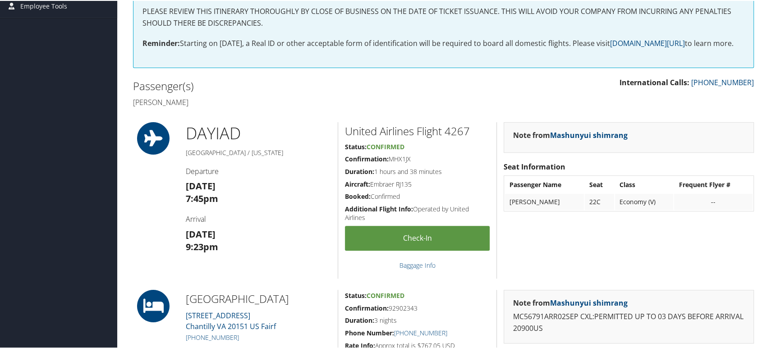
scroll to position [200, 0]
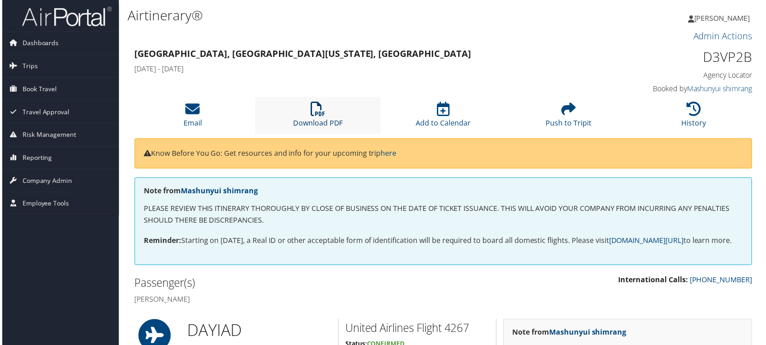
click at [322, 120] on link "Download PDF" at bounding box center [318, 118] width 50 height 22
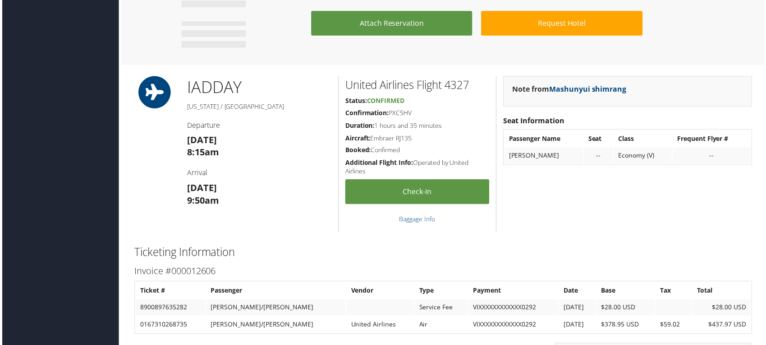
scroll to position [831, 0]
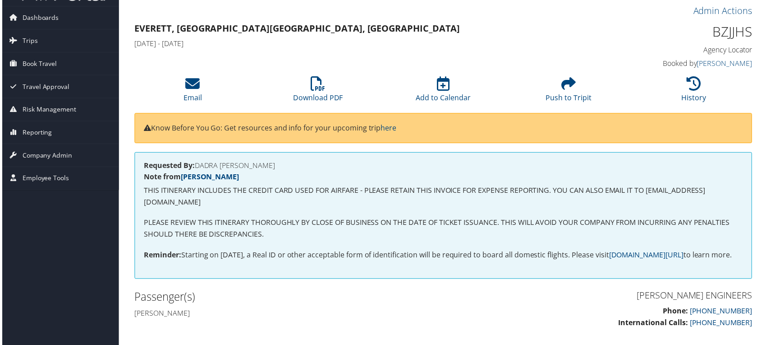
scroll to position [22, 0]
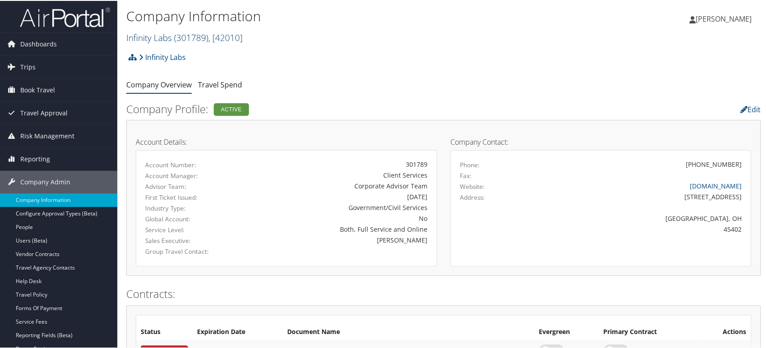
click at [205, 32] on span "( 301789 )" at bounding box center [191, 37] width 34 height 12
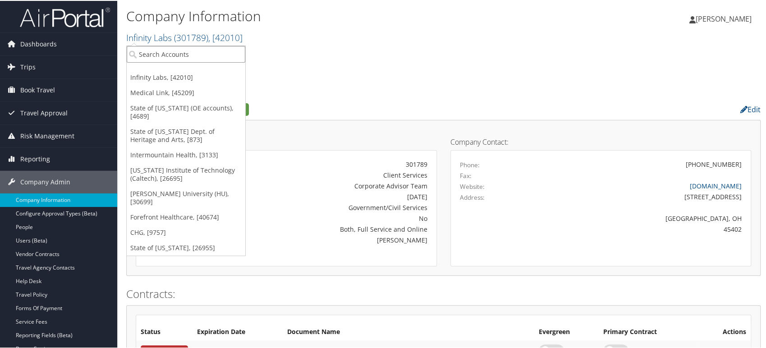
click at [176, 54] on input "search" at bounding box center [186, 53] width 119 height 17
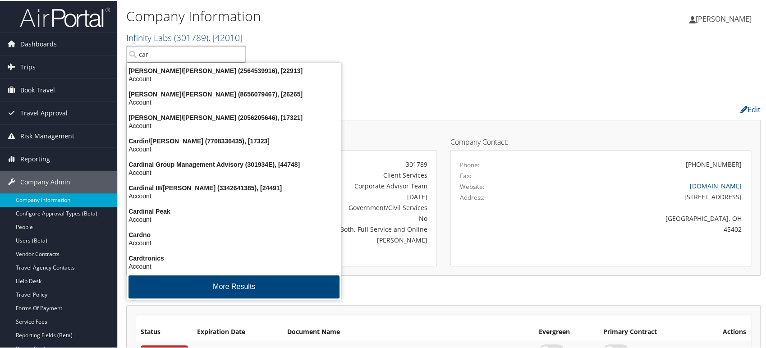
type input "caro"
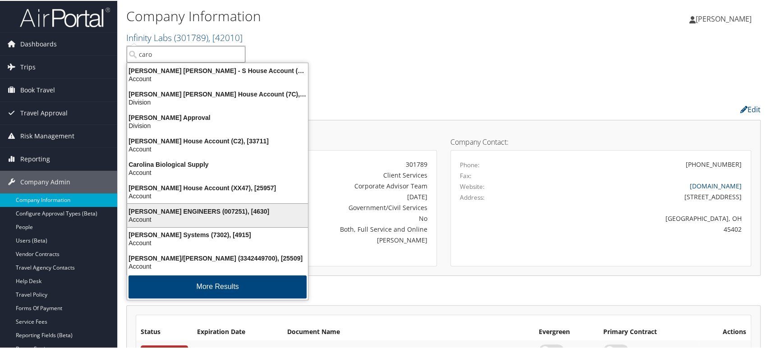
click at [183, 212] on div "CAROLLO ENGINEERS (007251), [4630]" at bounding box center [218, 211] width 192 height 8
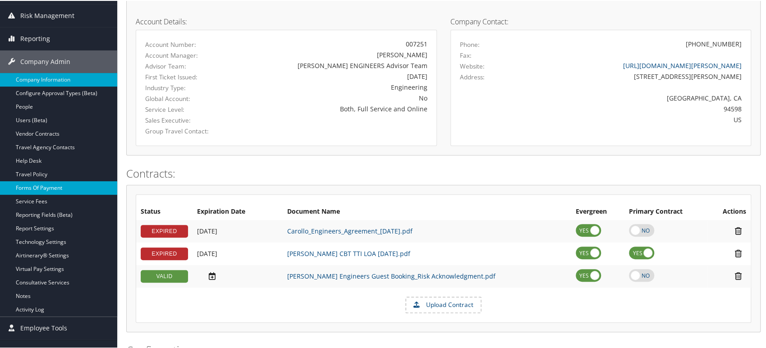
scroll to position [150, 0]
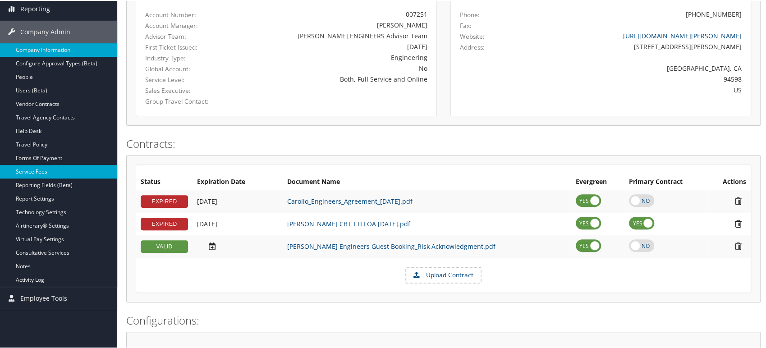
click at [42, 170] on link "Service Fees" at bounding box center [58, 171] width 117 height 14
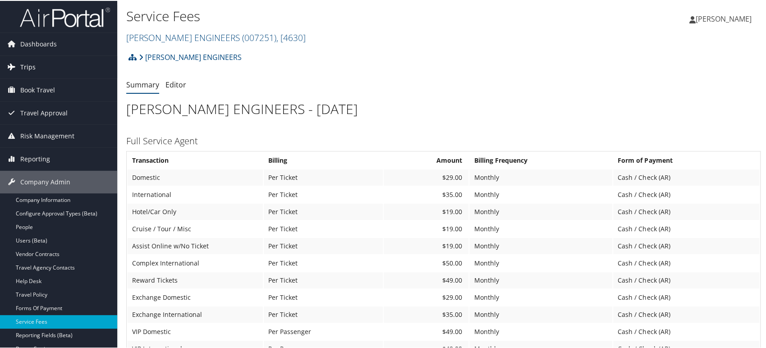
click at [28, 67] on span "Trips" at bounding box center [27, 66] width 15 height 23
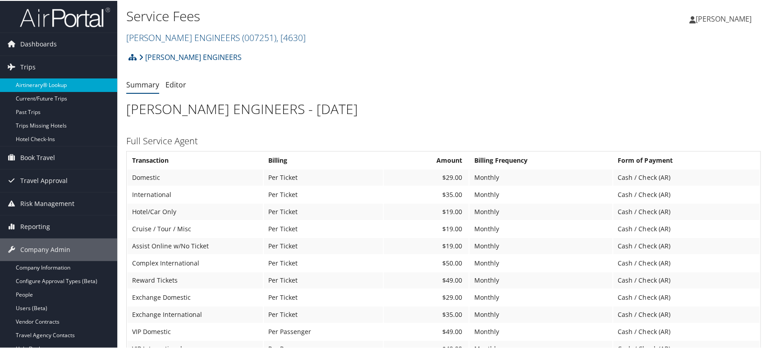
click at [46, 82] on link "Airtinerary® Lookup" at bounding box center [58, 85] width 117 height 14
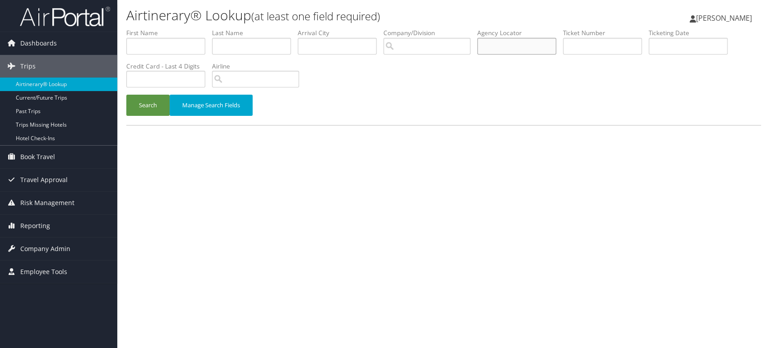
click at [495, 43] on input "text" at bounding box center [516, 46] width 79 height 17
paste input "[PERSON_NAME] ENGINEERS"
type input "[PERSON_NAME] ENGINEERS"
click at [494, 49] on input "[PERSON_NAME] ENGINEERS" at bounding box center [516, 46] width 79 height 17
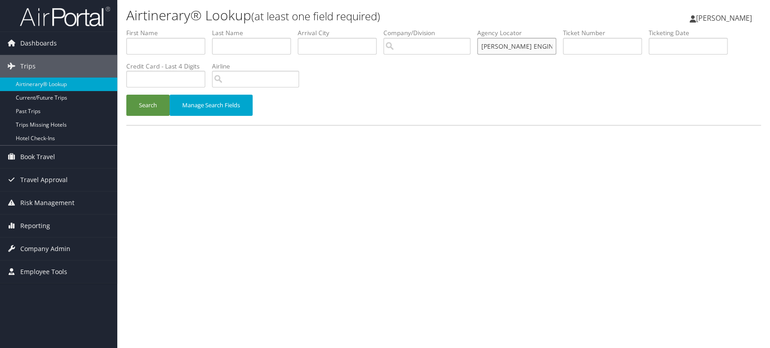
click at [494, 49] on input "[PERSON_NAME] ENGINEERS" at bounding box center [516, 46] width 79 height 17
paste input "D98W1K"
type input "D98W1K"
click at [126, 111] on button "Search" at bounding box center [147, 105] width 43 height 21
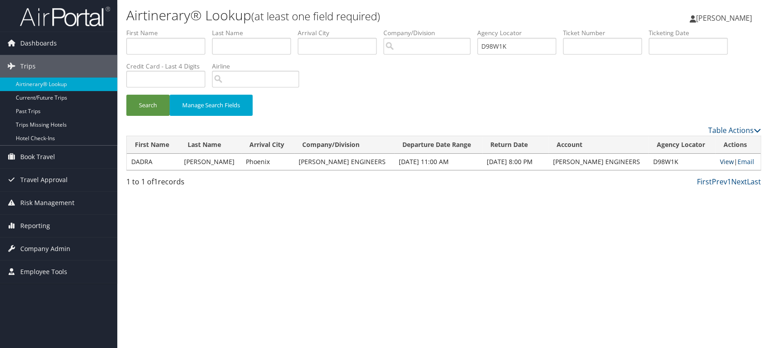
click at [720, 162] on link "View" at bounding box center [727, 161] width 14 height 9
click at [526, 49] on input "D98W1K" at bounding box center [516, 46] width 79 height 17
click at [126, 95] on button "Search" at bounding box center [147, 105] width 43 height 21
click at [718, 156] on td "View | Email" at bounding box center [737, 162] width 45 height 16
click at [724, 161] on link "View" at bounding box center [727, 161] width 14 height 9
